Goal: Task Accomplishment & Management: Manage account settings

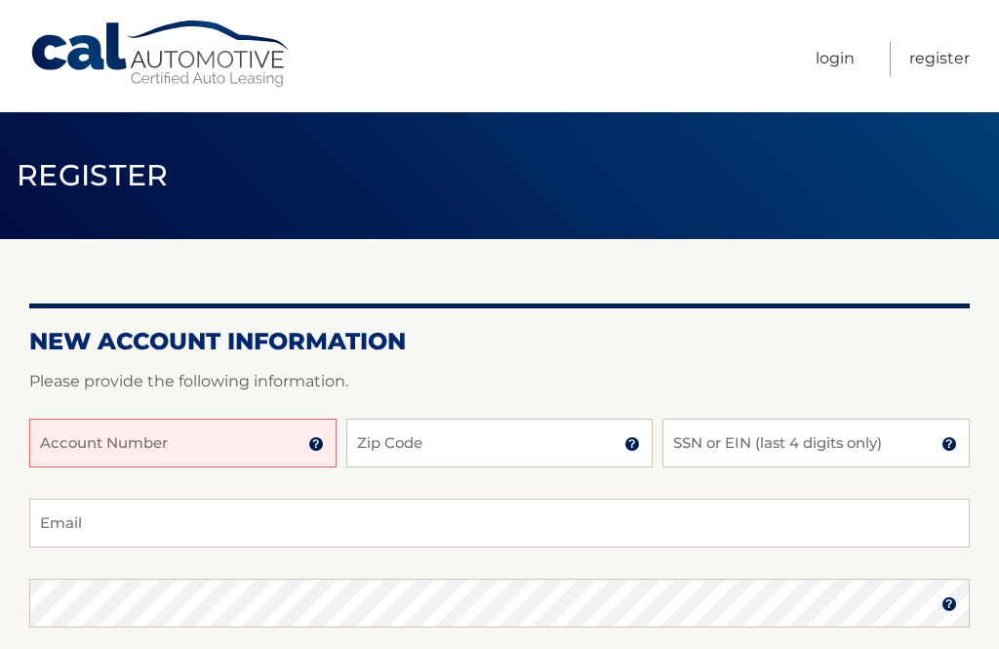
scroll to position [1, 0]
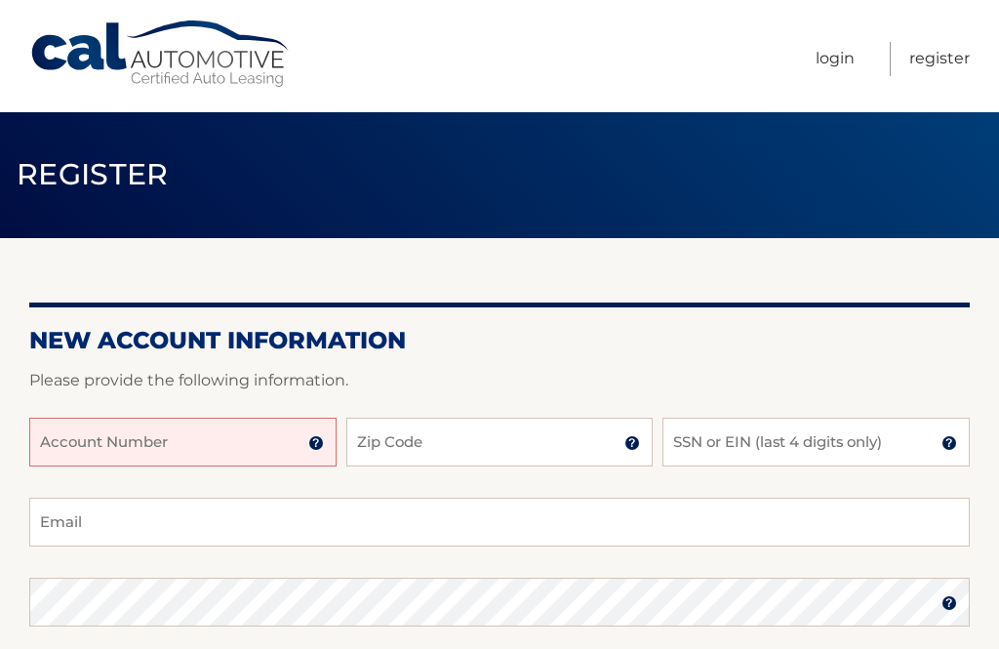
click at [183, 429] on input "Account Number" at bounding box center [182, 442] width 307 height 49
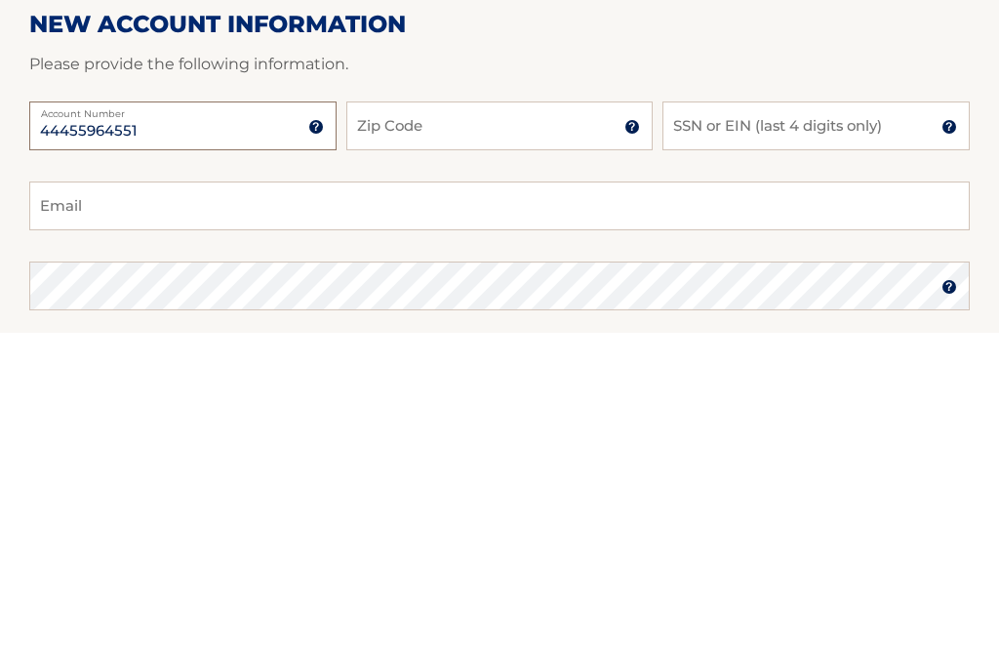
type input "44455964551"
click at [522, 419] on input "Zip Code" at bounding box center [499, 443] width 307 height 49
type input "10301"
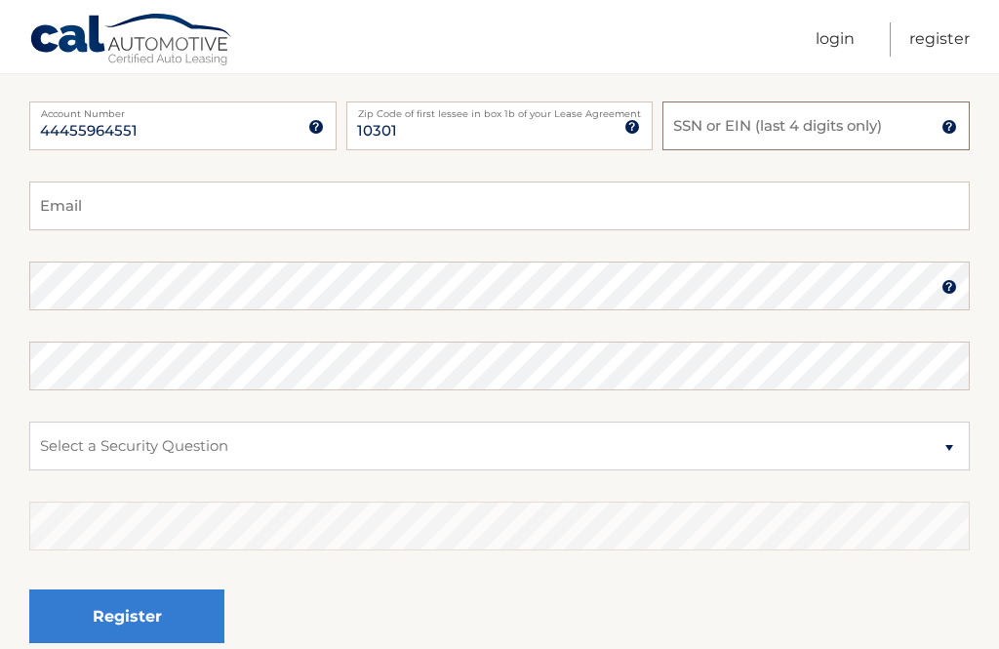
click at [842, 125] on input "SSN or EIN (last 4 digits only)" at bounding box center [816, 126] width 307 height 49
type input "6583"
click at [386, 196] on input "Email" at bounding box center [499, 206] width 941 height 49
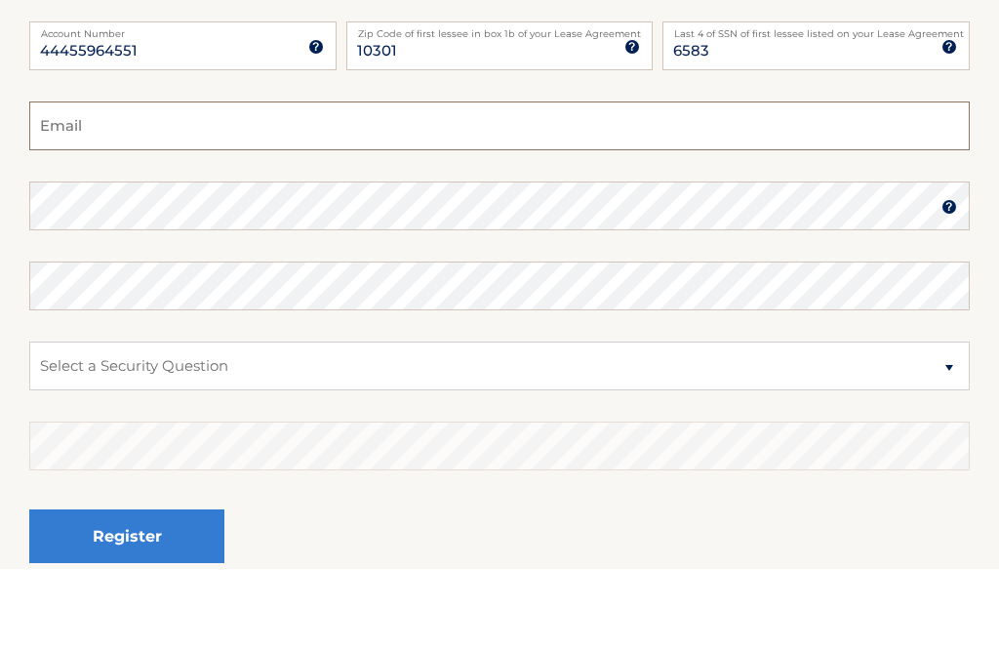
type input "[EMAIL_ADDRESS][DOMAIN_NAME]"
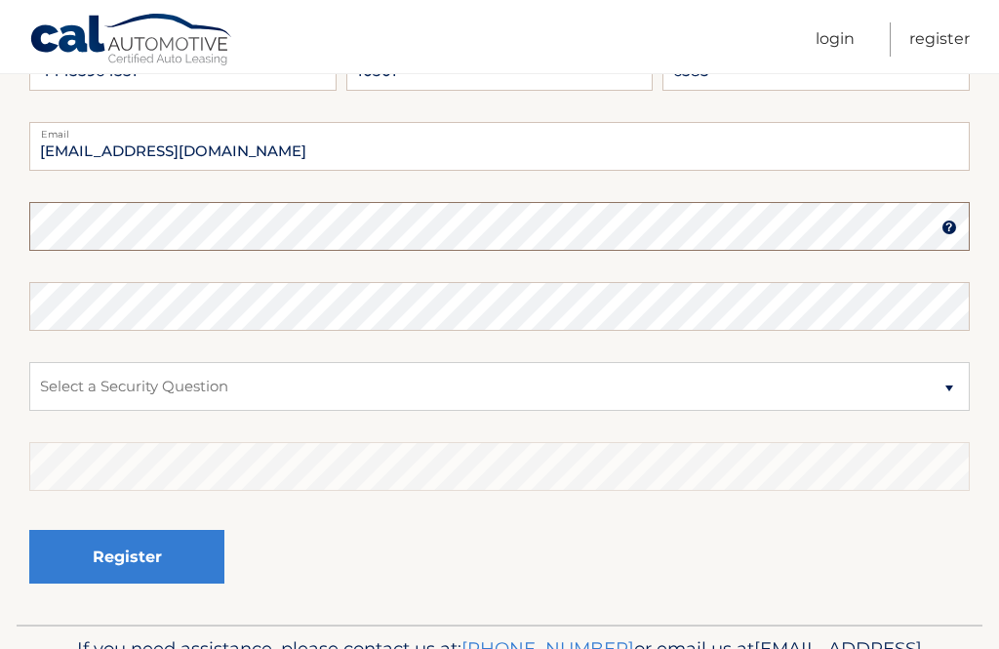
scroll to position [376, 0]
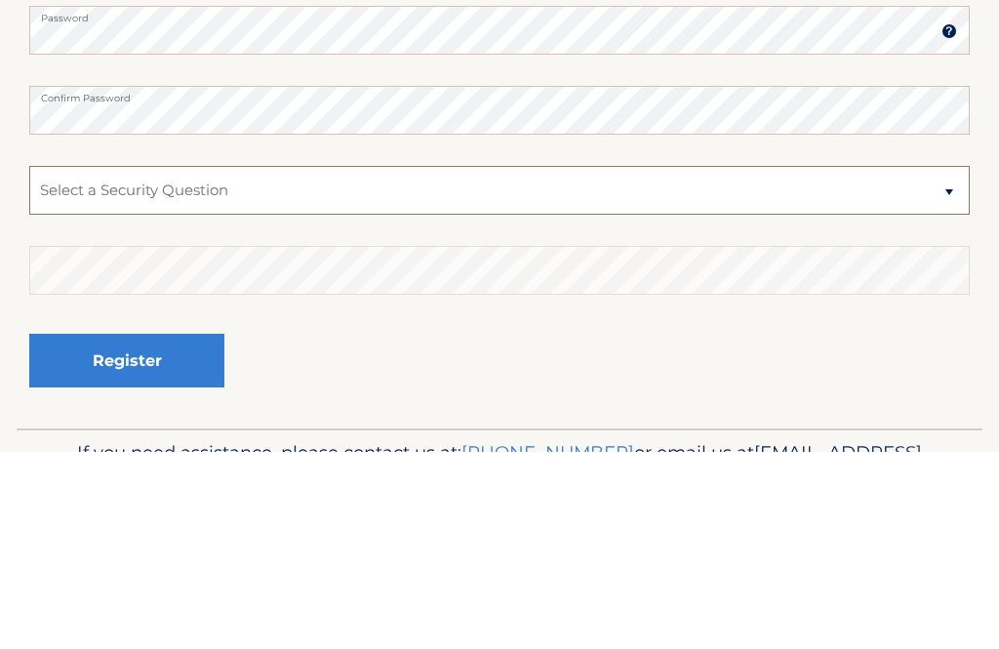
click at [463, 363] on select "Select a Security Question What was the name of your elementary school? What is…" at bounding box center [499, 387] width 941 height 49
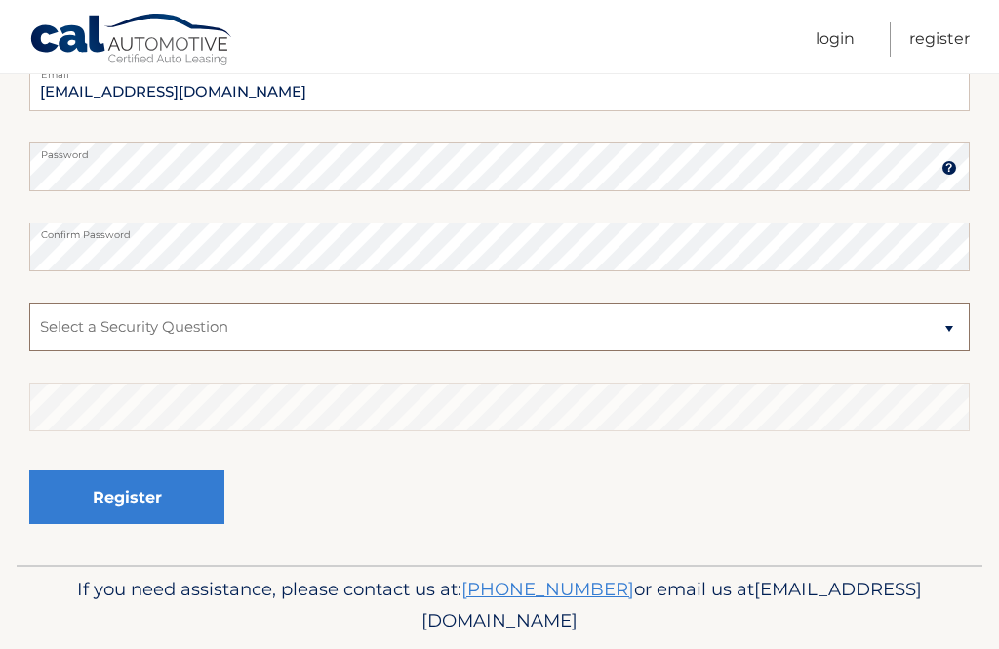
select select "2"
click at [309, 326] on select "Select a Security Question What was the name of your elementary school? What is…" at bounding box center [499, 327] width 941 height 49
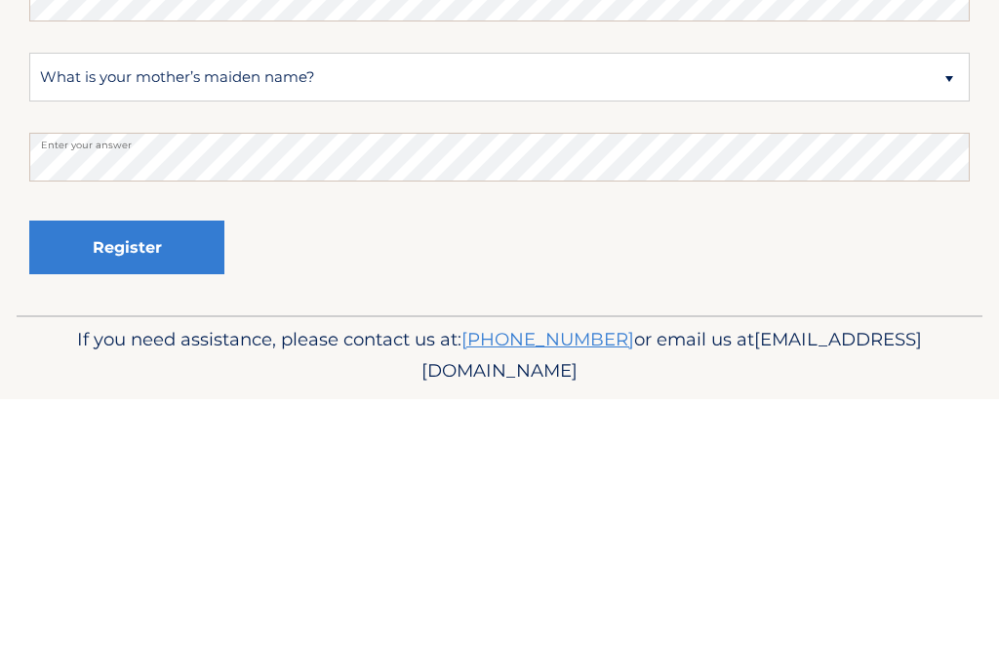
click at [134, 470] on button "Register" at bounding box center [126, 497] width 195 height 54
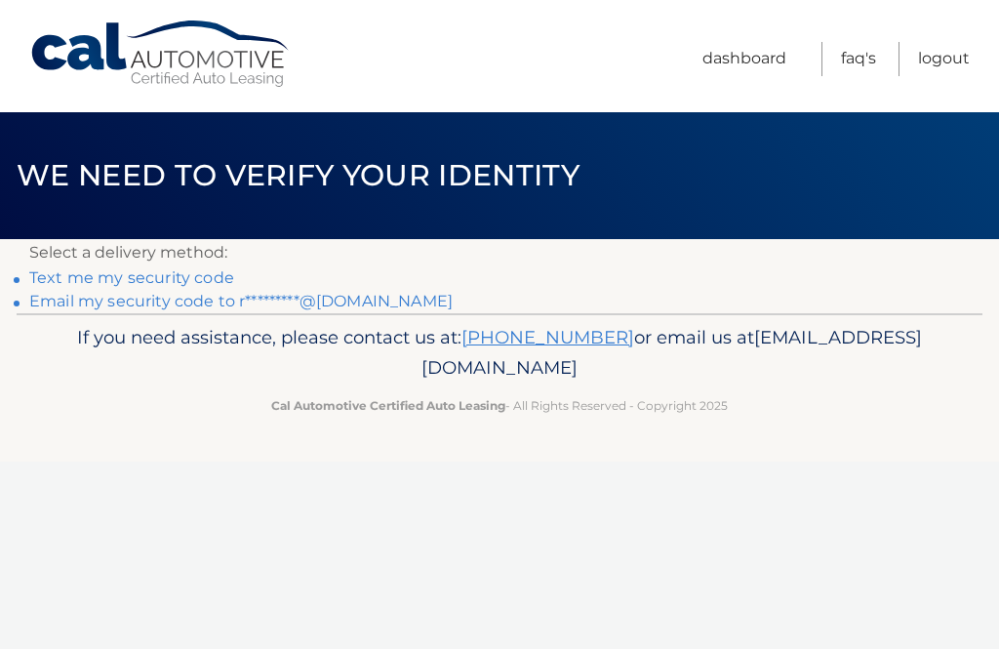
click at [200, 273] on link "Text me my security code" at bounding box center [131, 277] width 205 height 19
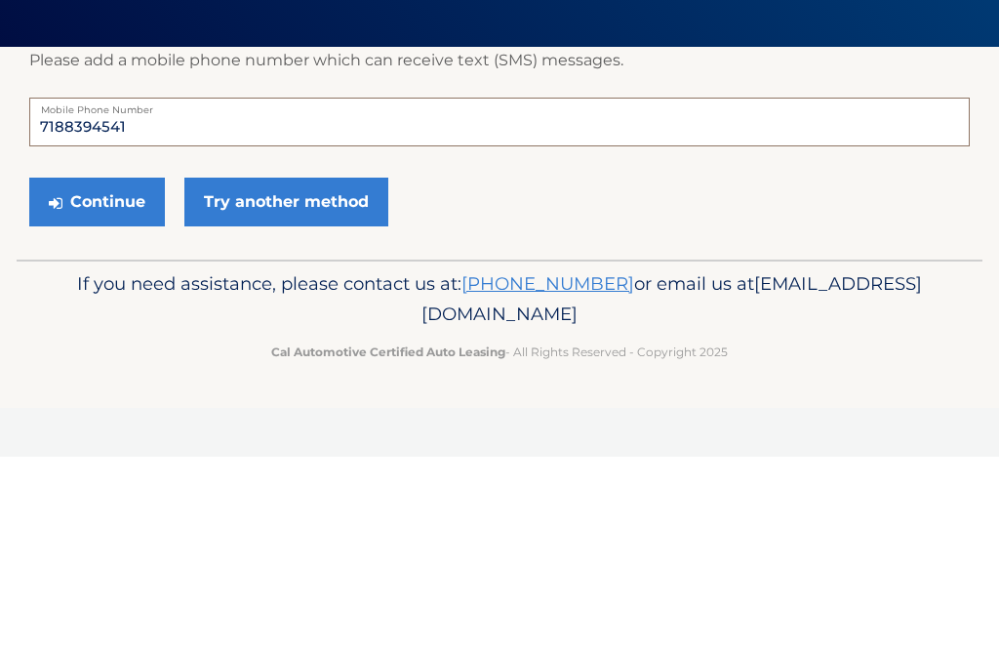
scroll to position [192, 0]
click at [93, 370] on button "Continue" at bounding box center [97, 394] width 136 height 49
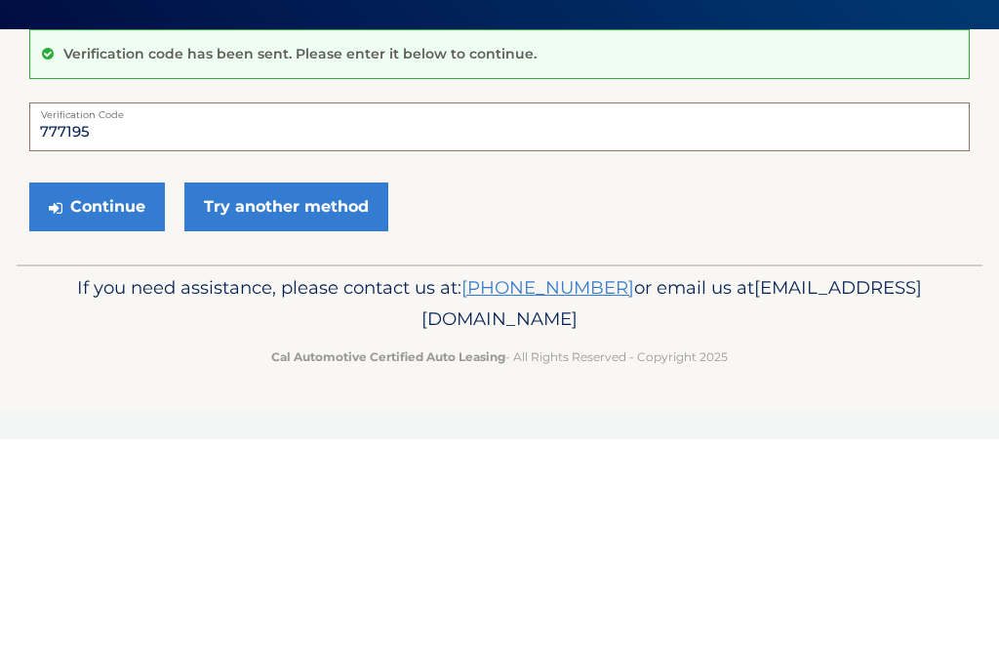
type input "777195"
click at [96, 392] on button "Continue" at bounding box center [97, 416] width 136 height 49
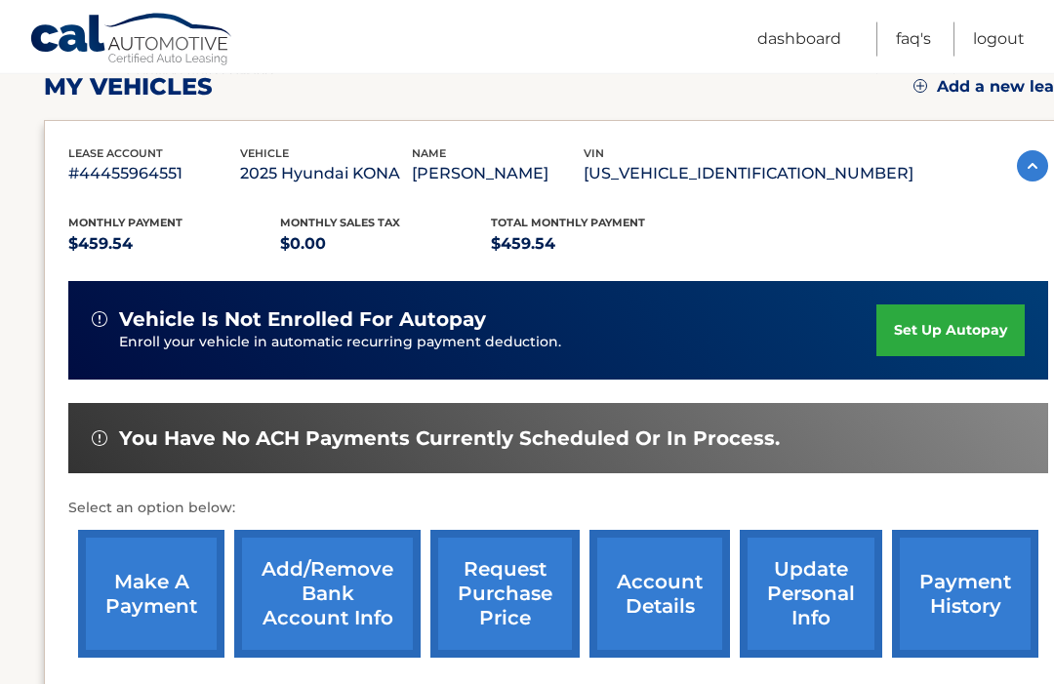
scroll to position [286, 0]
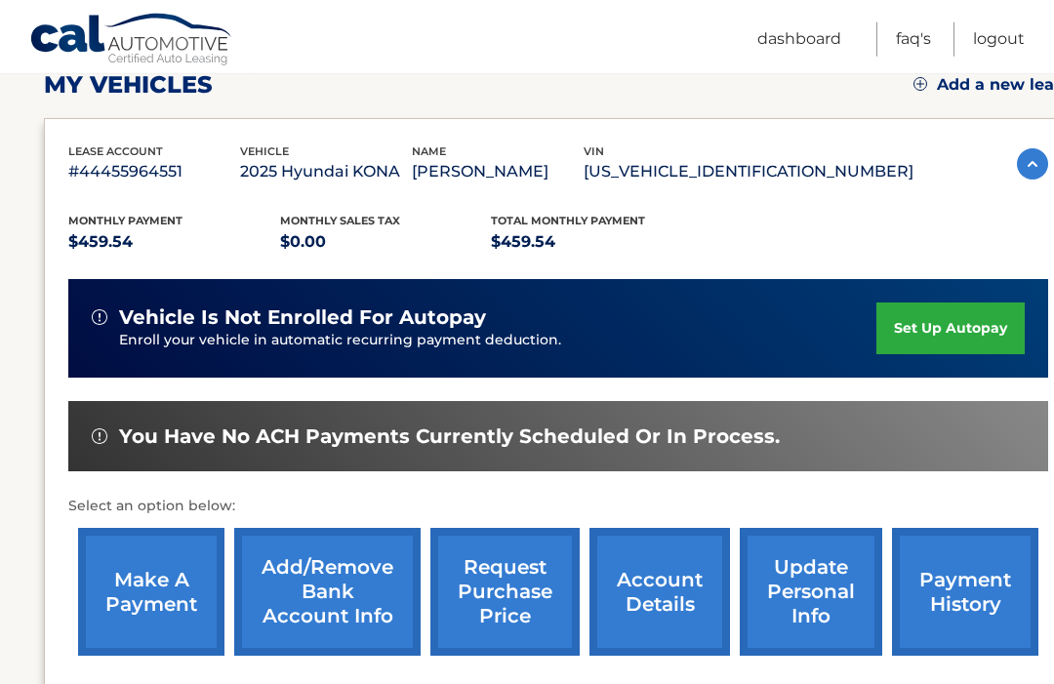
click at [954, 317] on link "set up autopay" at bounding box center [950, 329] width 148 height 52
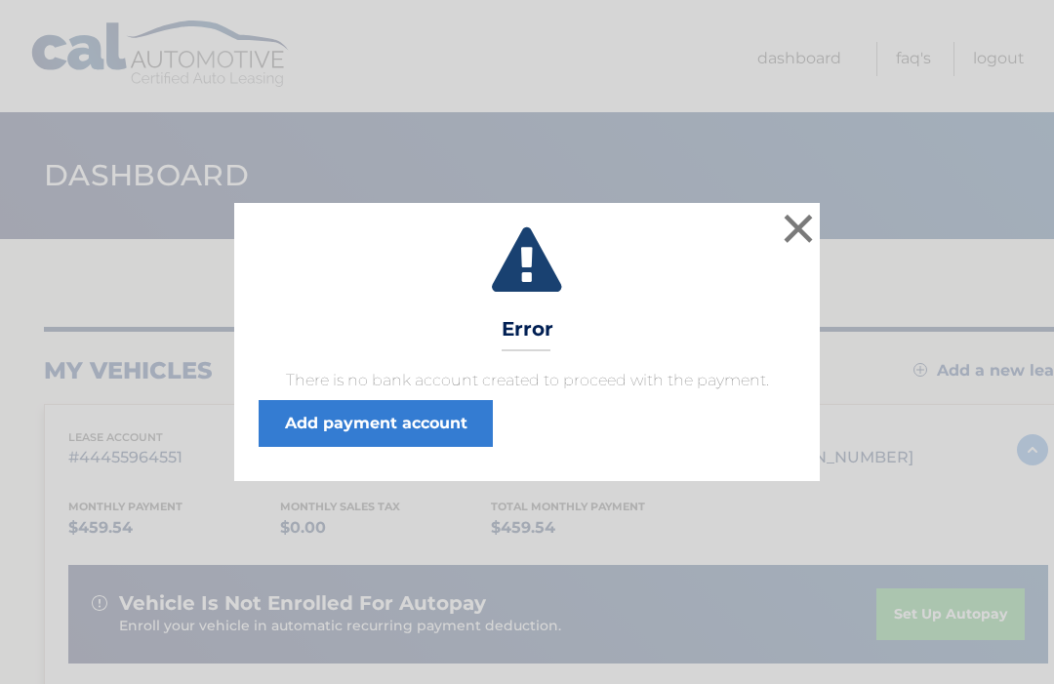
scroll to position [6, 0]
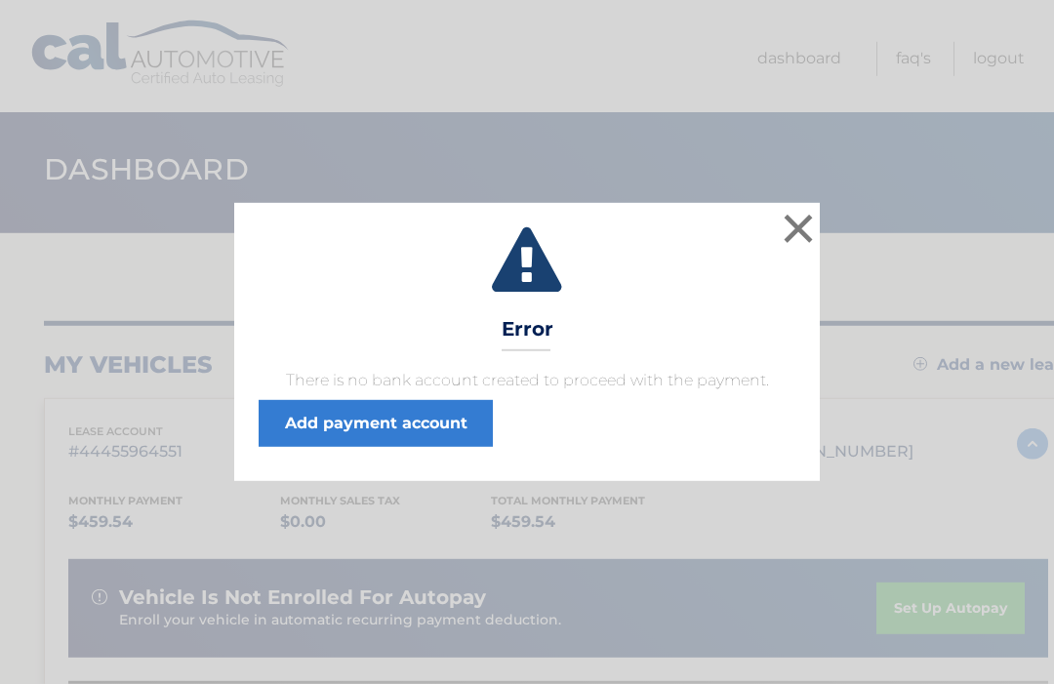
click at [386, 416] on link "Add payment account" at bounding box center [376, 423] width 234 height 47
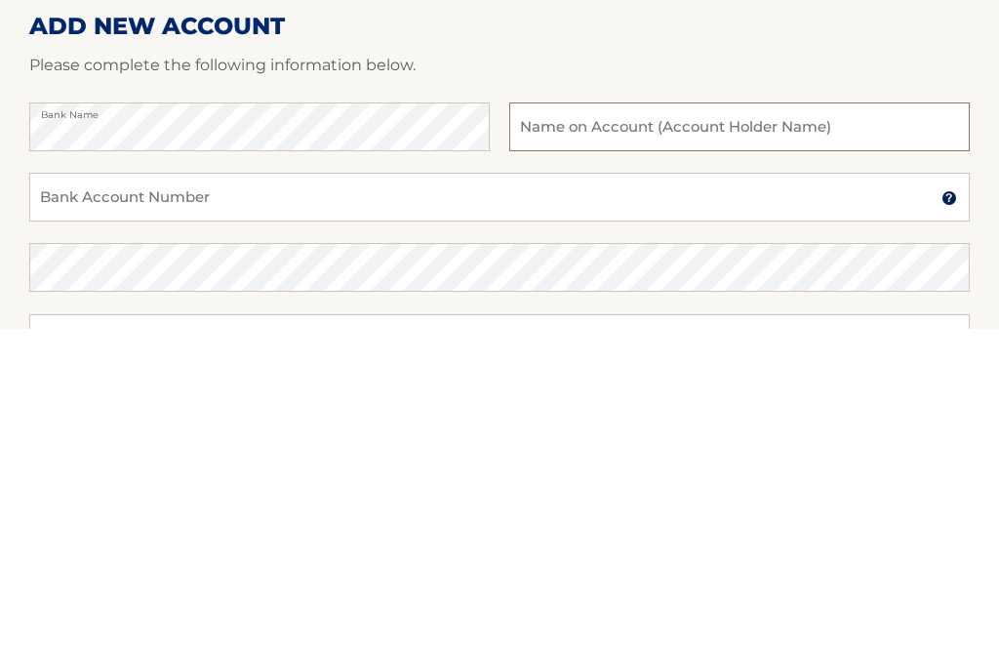
click at [631, 424] on input "text" at bounding box center [739, 448] width 461 height 49
type input "Jeffrey J Sanchez"
click at [294, 494] on input "Bank Account Number" at bounding box center [499, 518] width 941 height 49
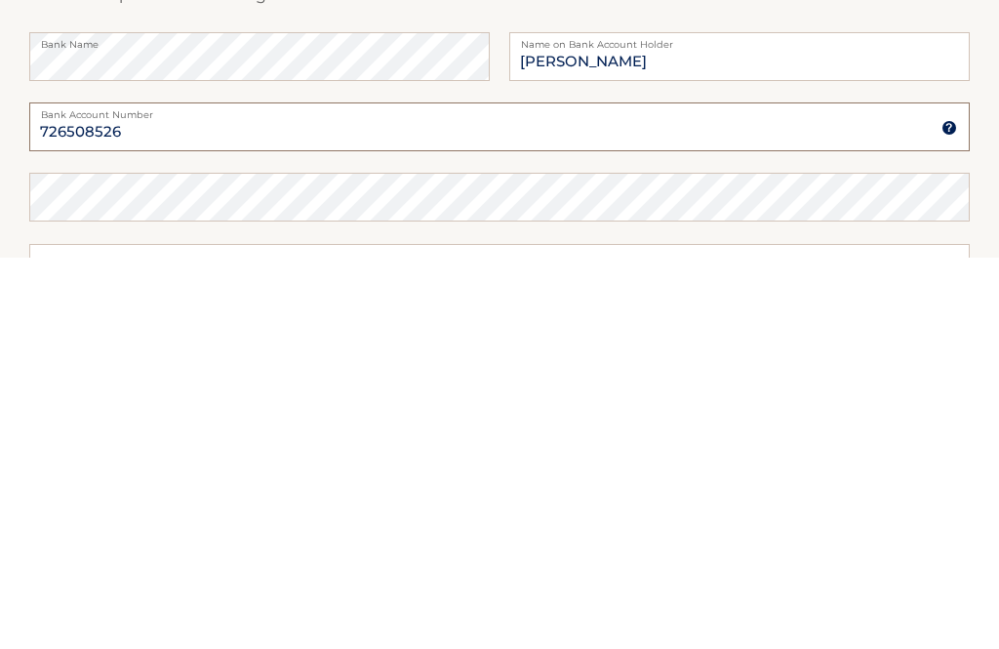
type input "726508526"
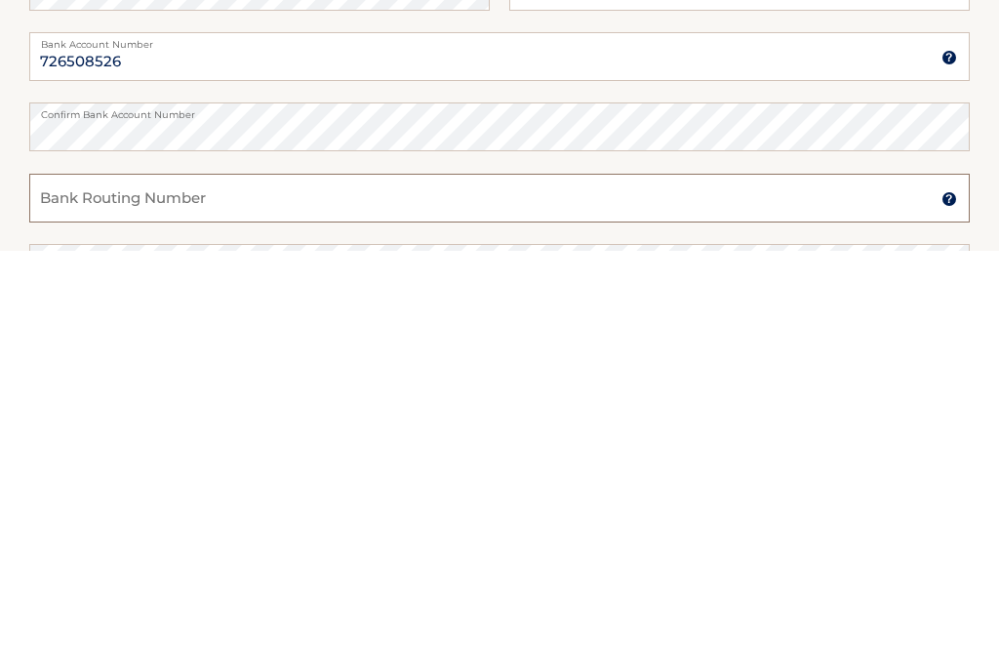
click at [401, 572] on input "Bank Routing Number" at bounding box center [499, 596] width 941 height 49
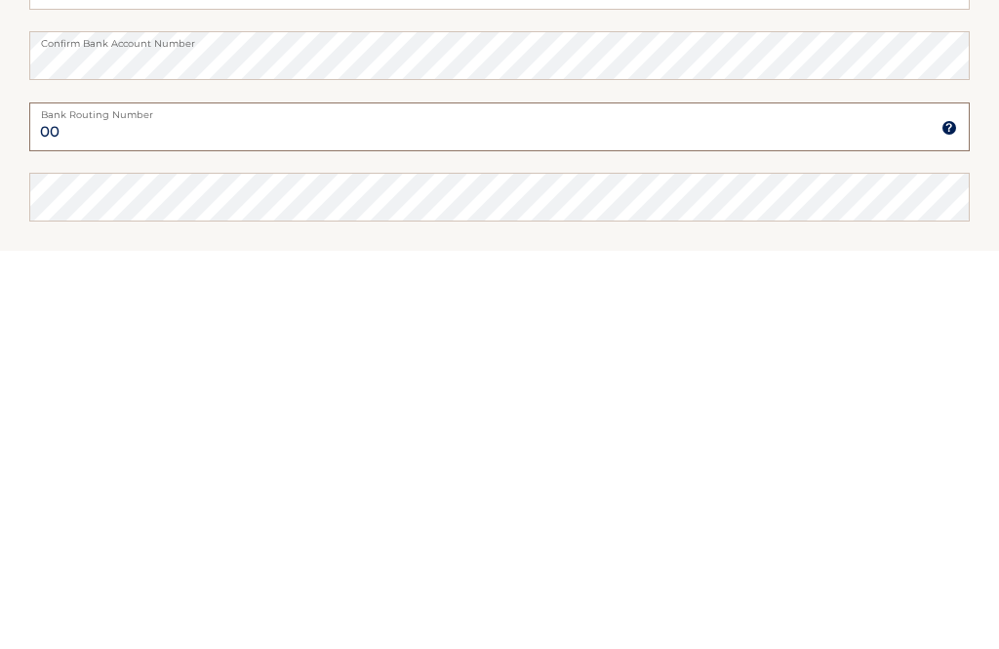
type input "0"
type input "2"
type input "021000021"
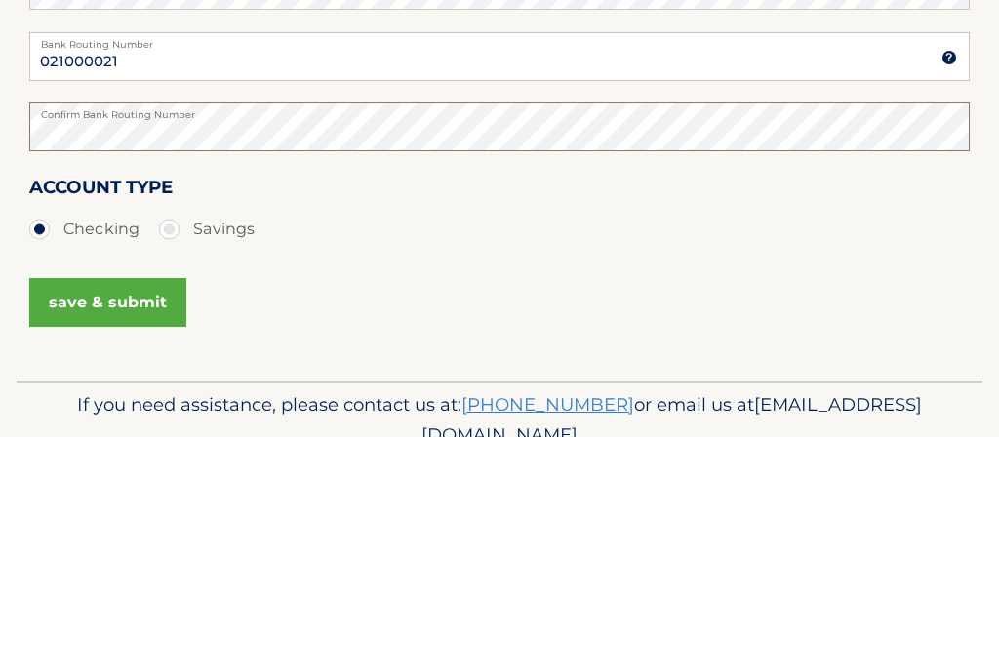
scroll to position [403, 0]
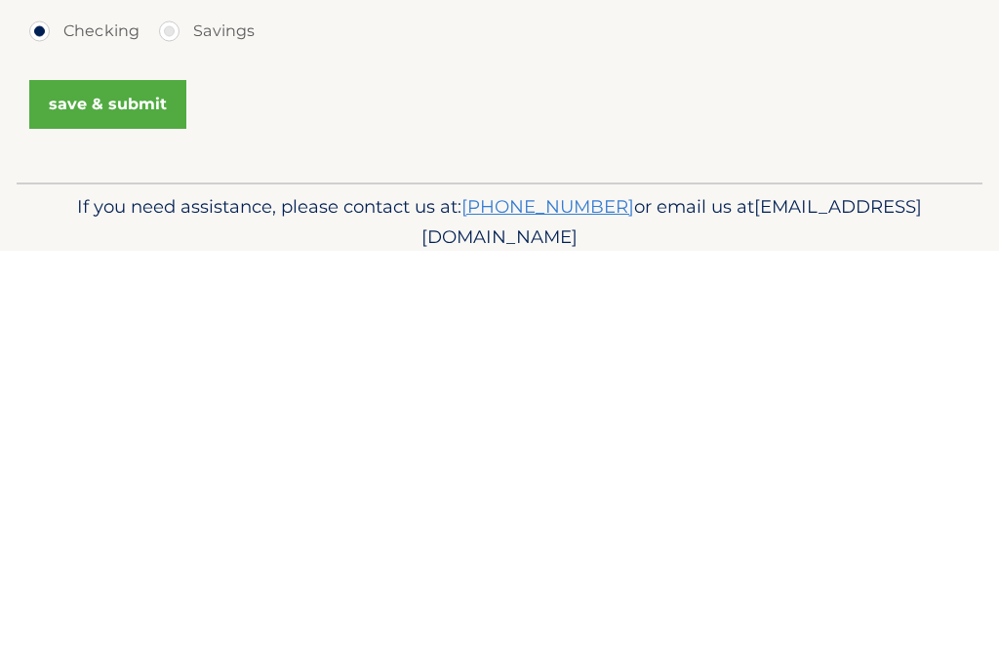
click at [121, 478] on button "save & submit" at bounding box center [107, 502] width 157 height 49
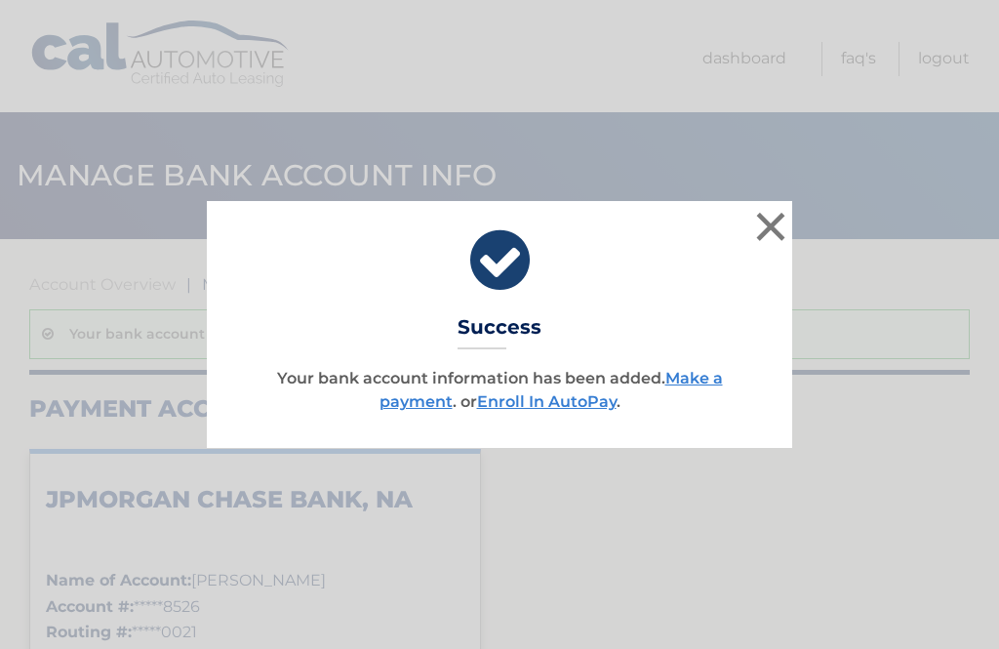
click at [578, 401] on link "Enroll In AutoPay" at bounding box center [547, 401] width 140 height 19
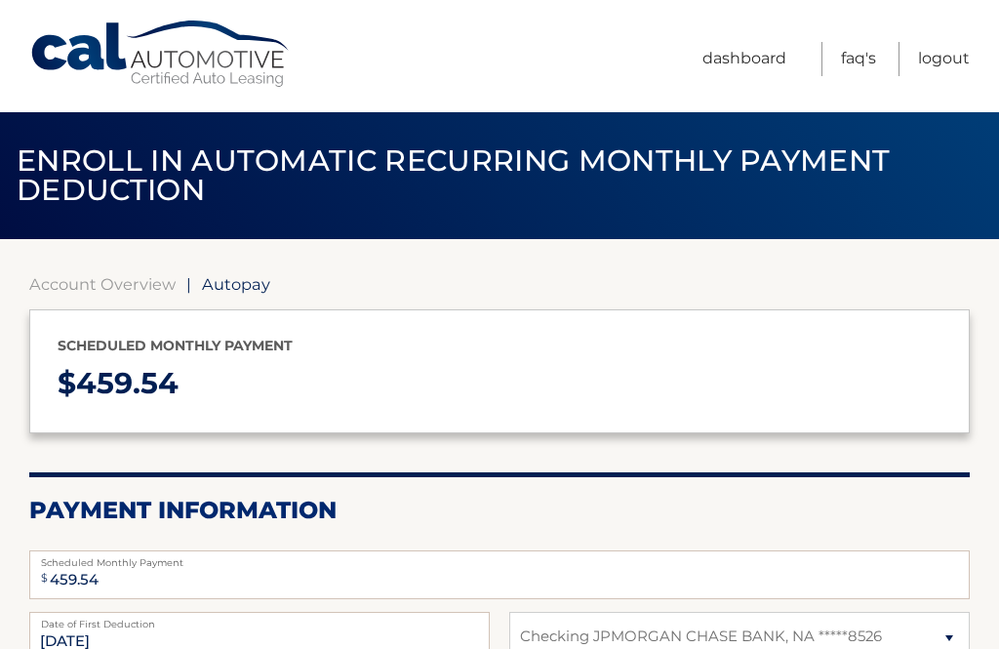
select select "YTM4ZWI3NjMtYWFiNi00MDBiLWJhYmEtYTQ3YmQzY2Y0NTBh"
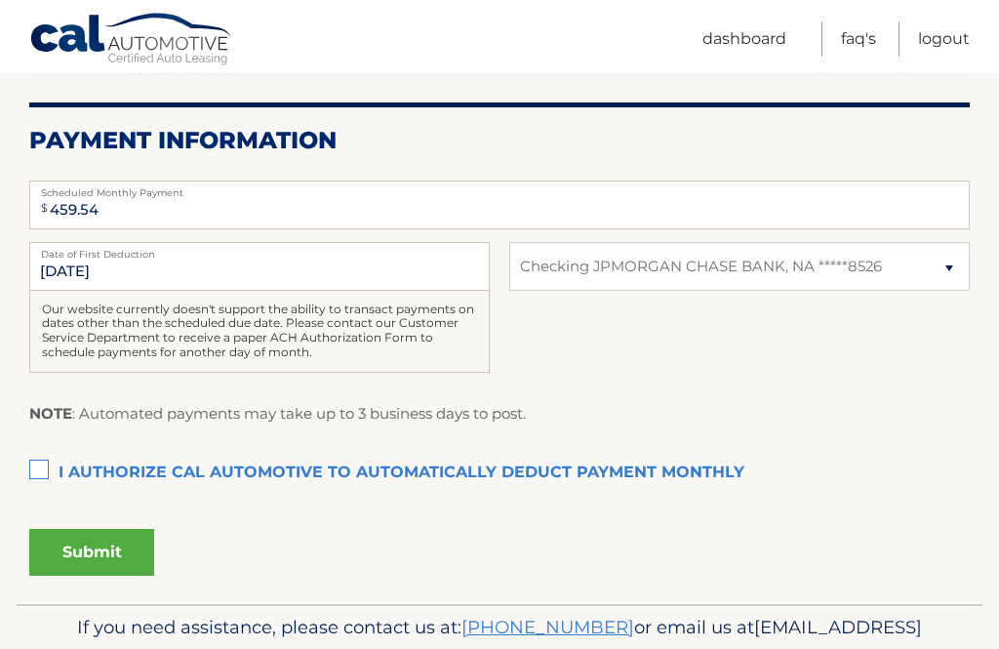
scroll to position [370, 0]
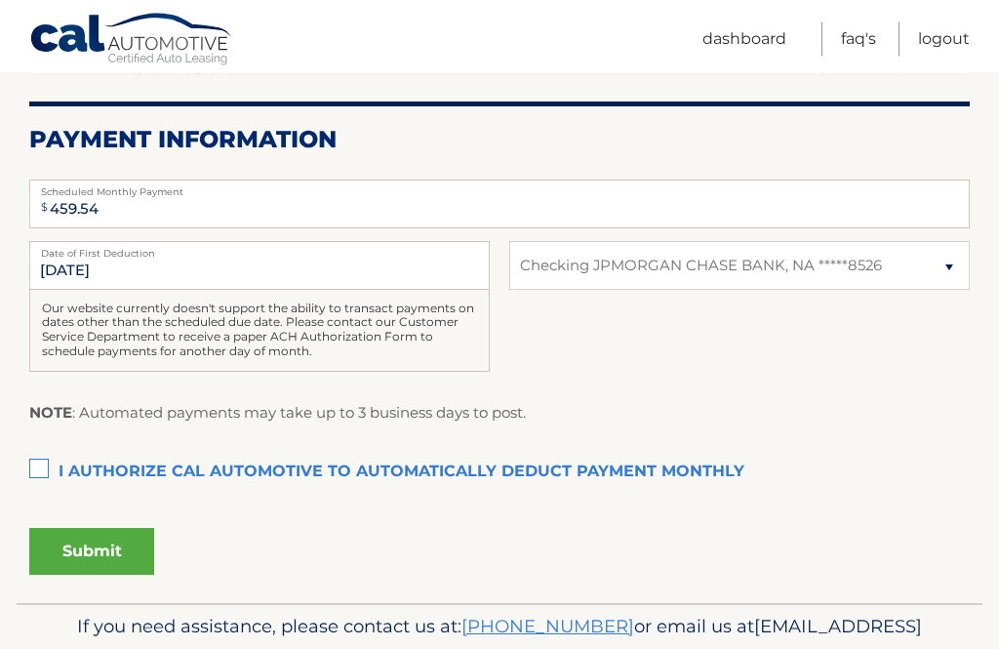
click at [35, 460] on label "I authorize cal automotive to automatically deduct payment monthly This checkbo…" at bounding box center [499, 473] width 941 height 39
click at [0, 0] on input "I authorize cal automotive to automatically deduct payment monthly This checkbo…" at bounding box center [0, 0] width 0 height 0
click at [113, 539] on button "Submit" at bounding box center [91, 551] width 125 height 47
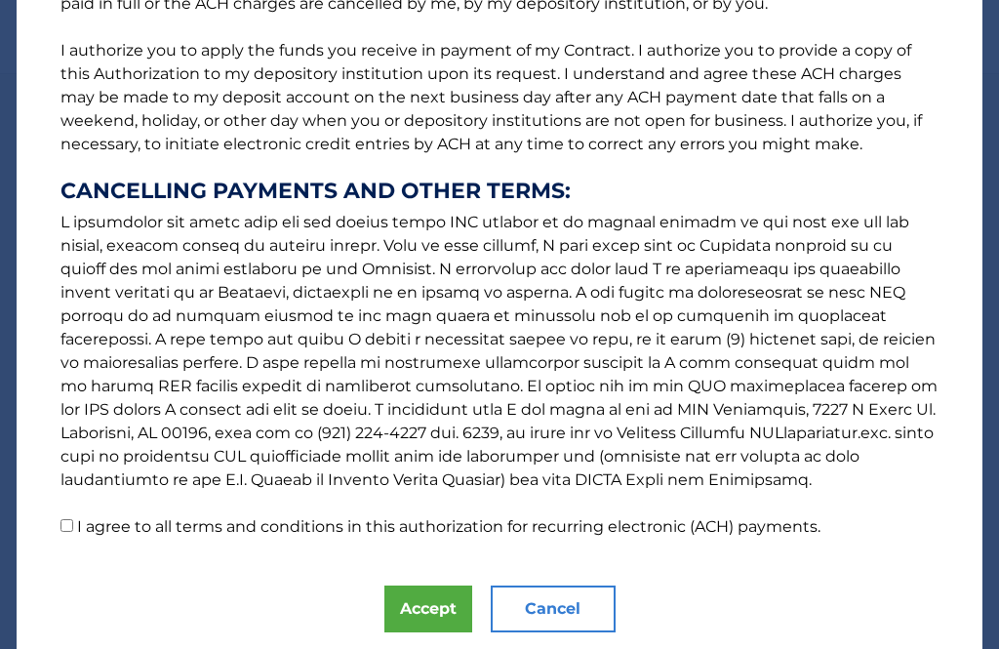
scroll to position [234, 0]
click at [68, 531] on input "I agree to all terms and conditions in this authorization for recurring electro…" at bounding box center [67, 526] width 13 height 13
checkbox input "true"
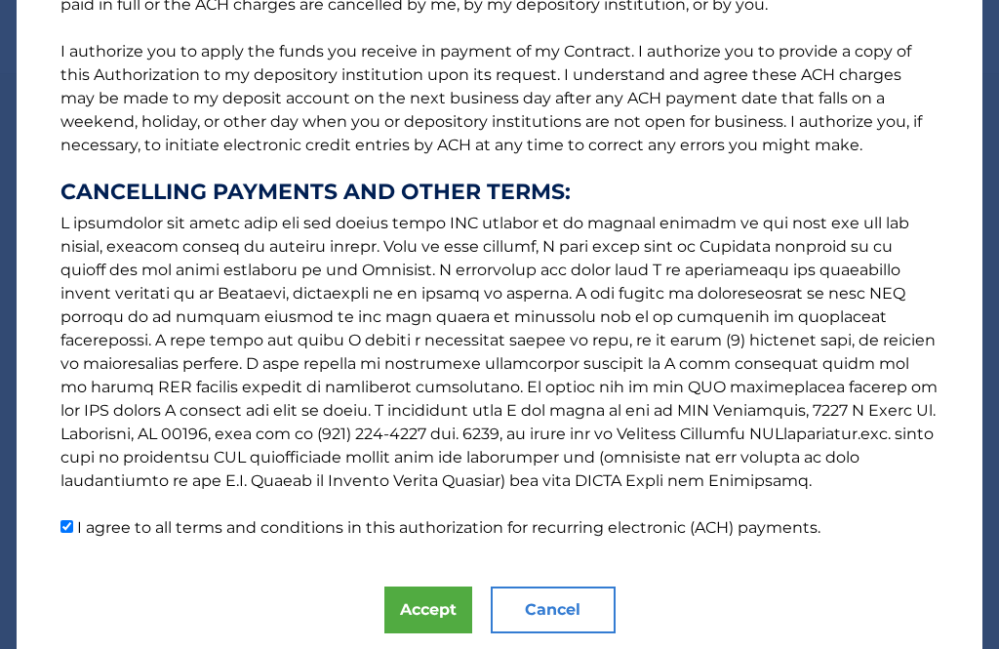
click at [443, 606] on button "Accept" at bounding box center [429, 610] width 88 height 47
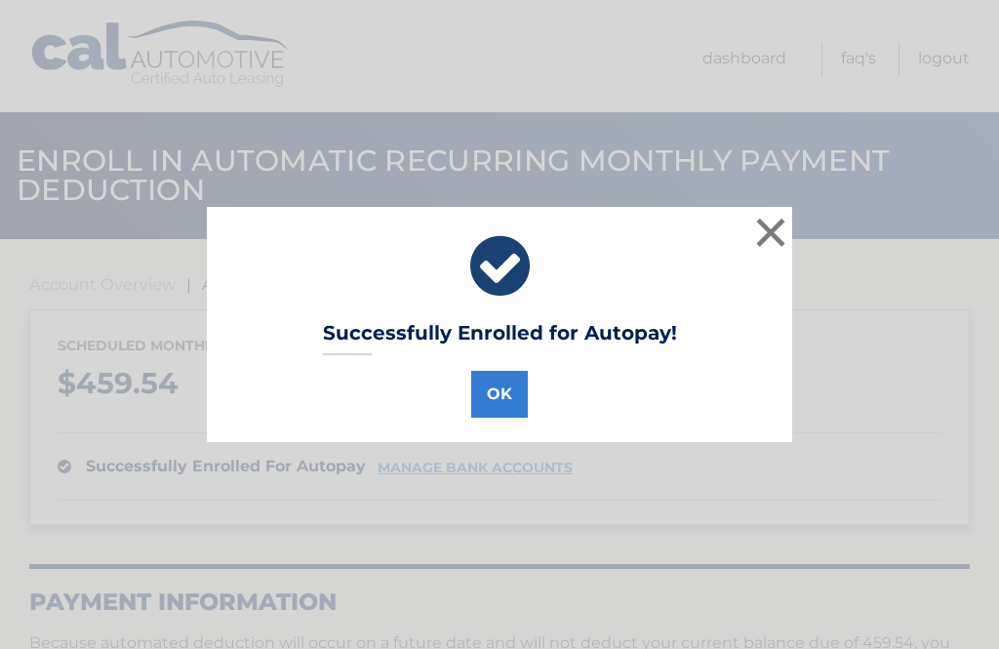
click at [496, 377] on button "OK" at bounding box center [499, 394] width 57 height 47
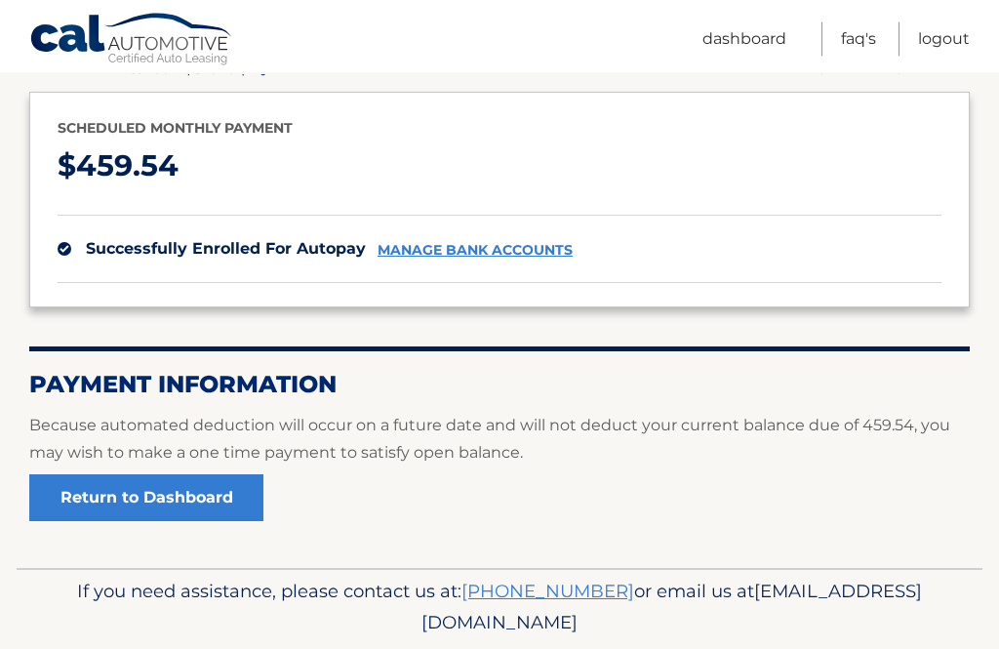
scroll to position [218, 0]
click at [211, 481] on link "Return to Dashboard" at bounding box center [146, 497] width 234 height 47
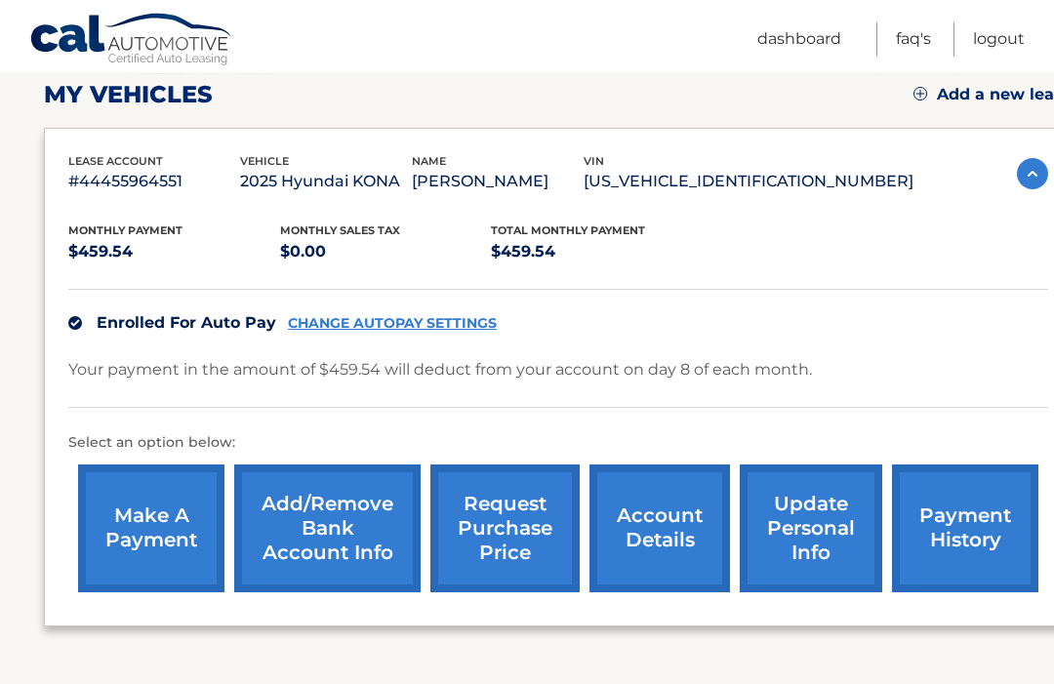
scroll to position [278, 0]
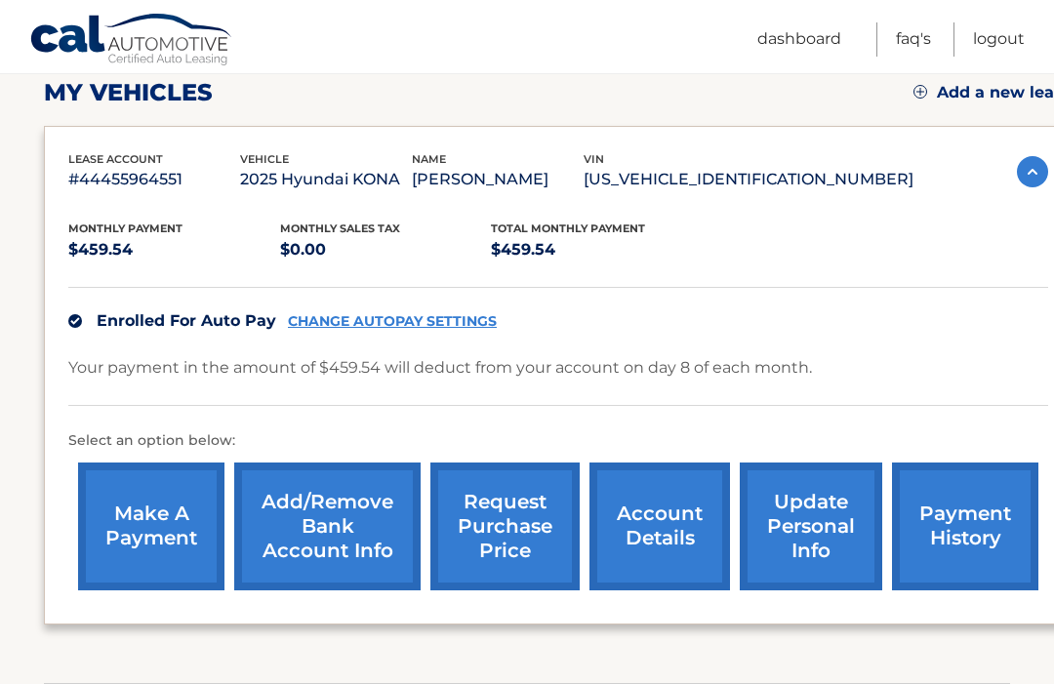
click at [155, 517] on link "make a payment" at bounding box center [151, 527] width 146 height 128
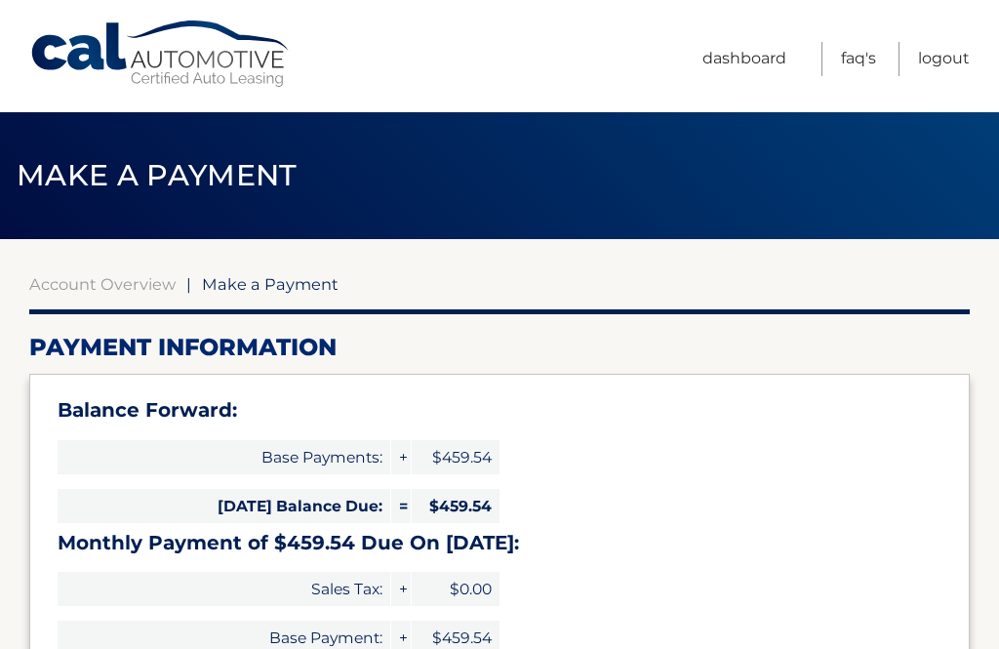
select select "YTM4ZWI3NjMtYWFiNi00MDBiLWJhYmEtYTQ3YmQzY2Y0NTBh"
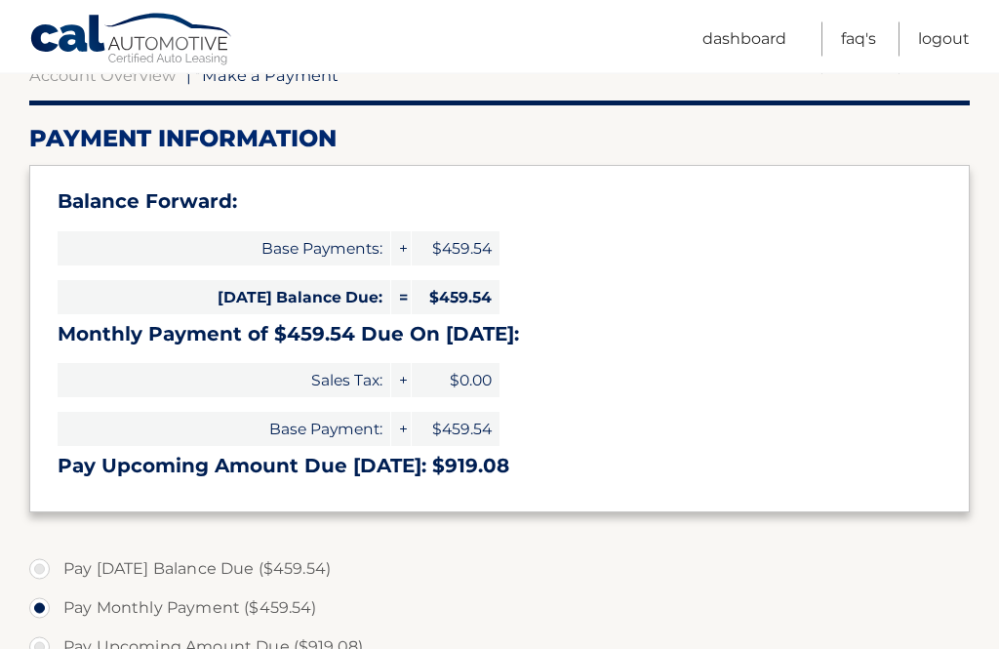
scroll to position [214, 0]
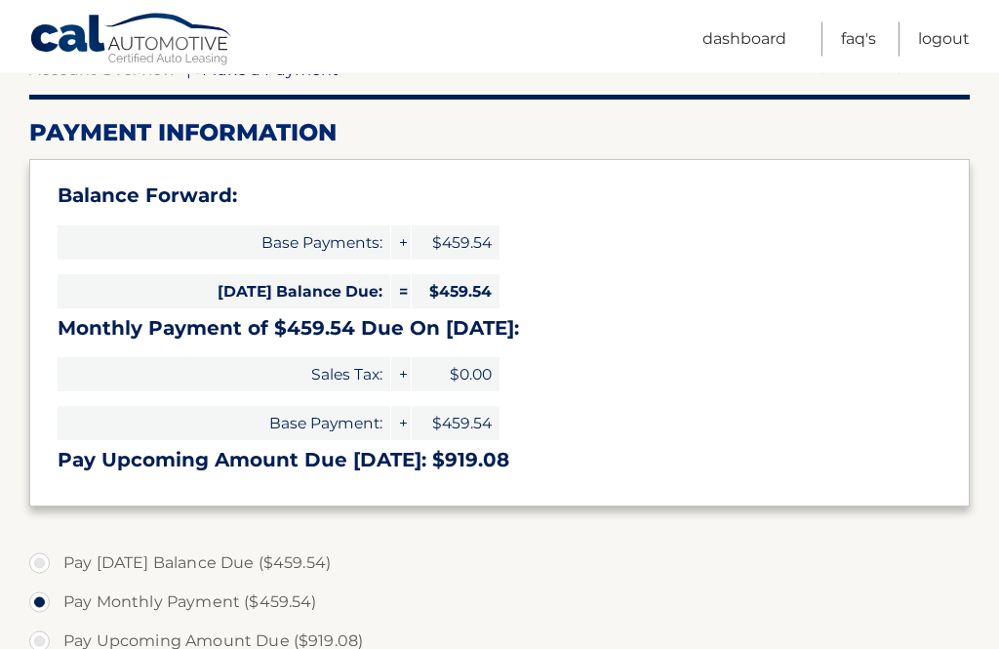
click at [36, 553] on label "Pay Today's Balance Due ($459.54)" at bounding box center [499, 564] width 941 height 39
click at [37, 553] on input "Pay Today's Balance Due ($459.54)" at bounding box center [47, 560] width 20 height 31
radio input "true"
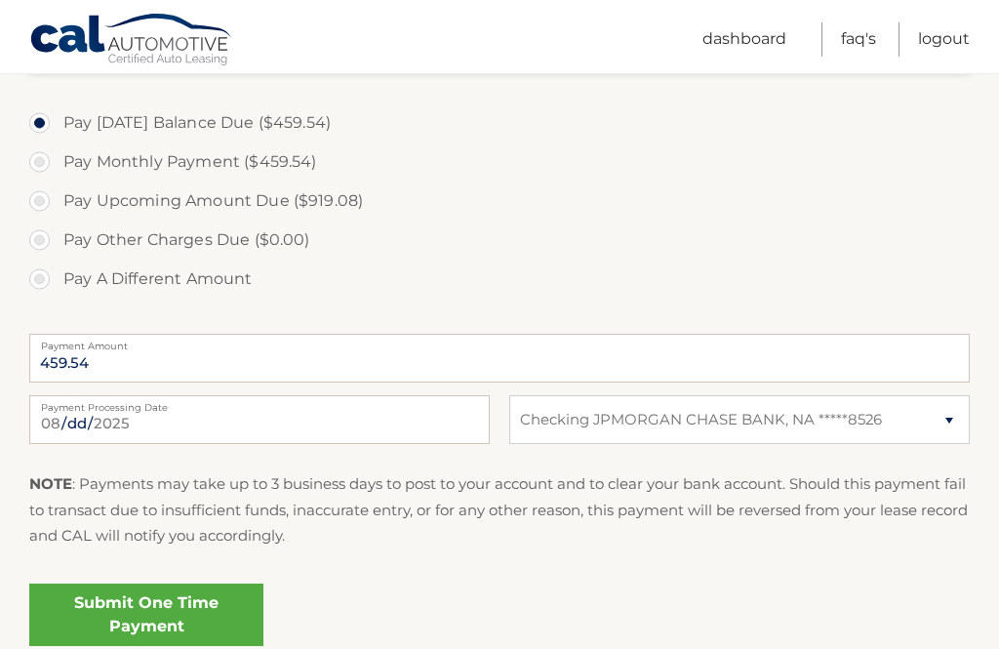
scroll to position [665, 0]
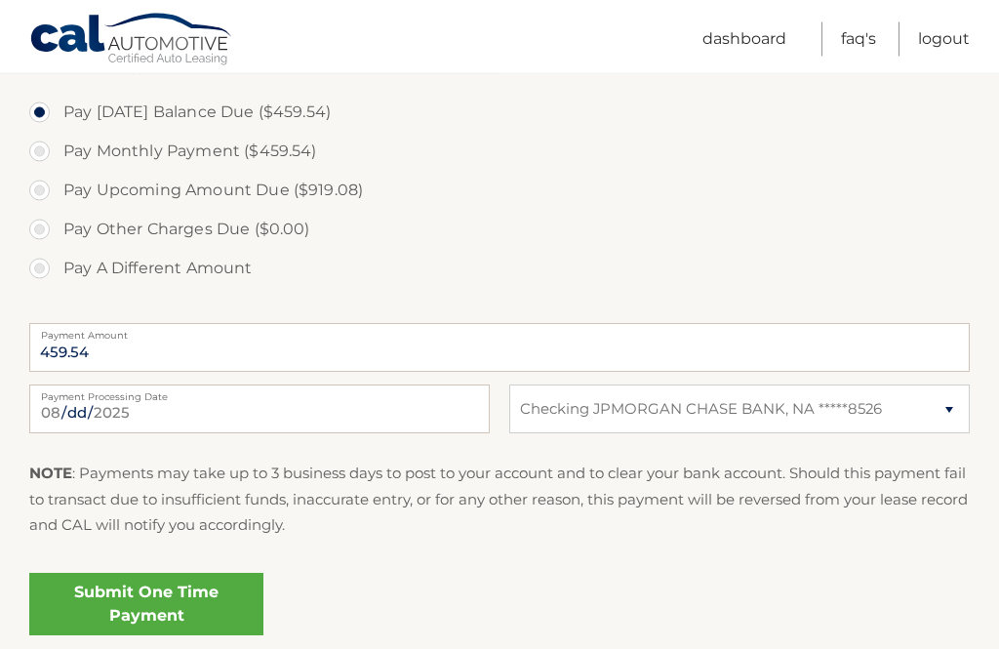
click at [157, 610] on link "Submit One Time Payment" at bounding box center [146, 605] width 234 height 62
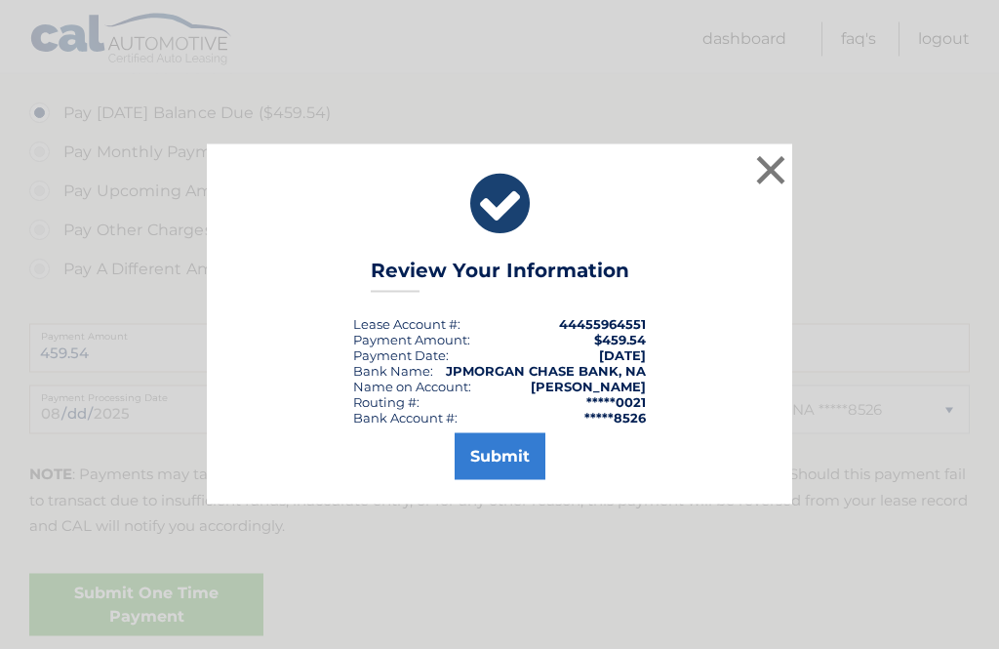
scroll to position [666, 0]
click at [507, 480] on button "Submit" at bounding box center [500, 456] width 91 height 47
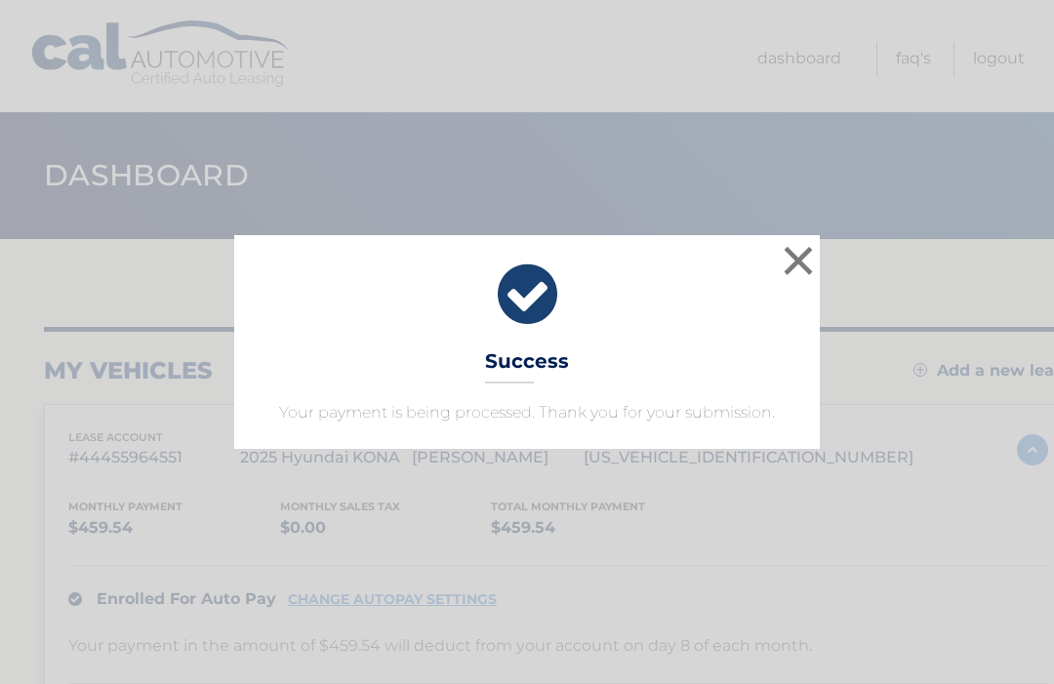
scroll to position [6, 0]
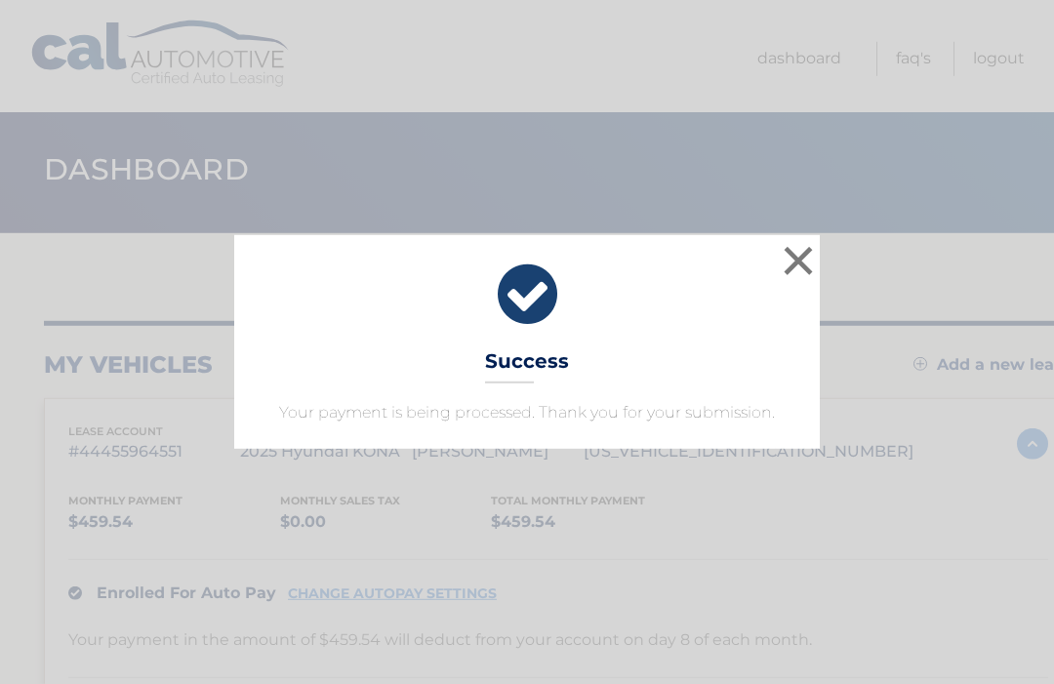
click at [796, 252] on button "×" at bounding box center [798, 260] width 39 height 39
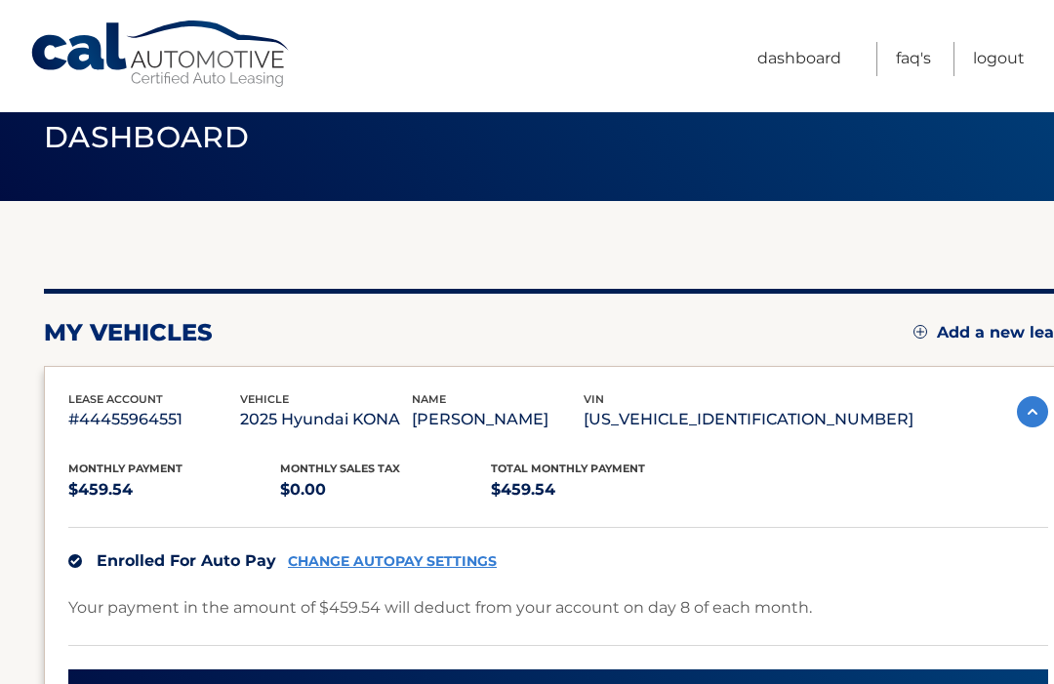
scroll to position [0, 0]
